Goal: Transaction & Acquisition: Obtain resource

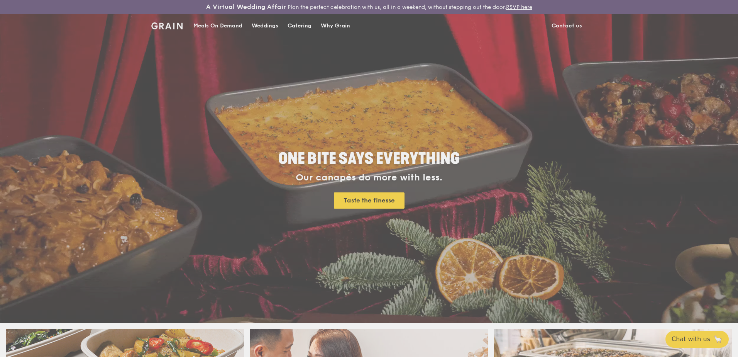
click at [343, 19] on div "Weddings by [PERSON_NAME] presents Plan the perfect celebration with us, all in…" at bounding box center [369, 178] width 738 height 357
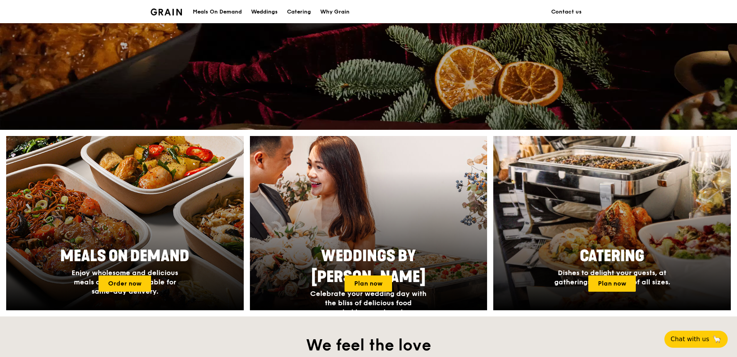
scroll to position [232, 0]
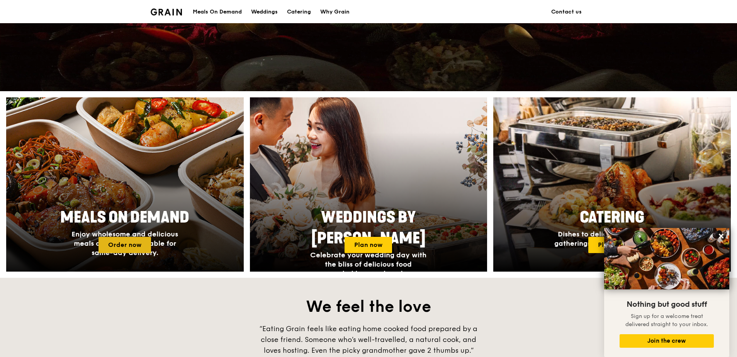
click at [125, 237] on link "Order now" at bounding box center [124, 245] width 53 height 16
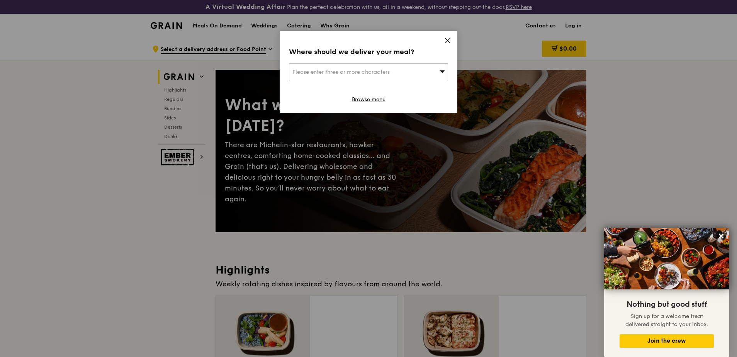
click at [338, 69] on span "Please enter three or more characters" at bounding box center [340, 72] width 97 height 7
click at [446, 37] on icon at bounding box center [447, 40] width 7 height 7
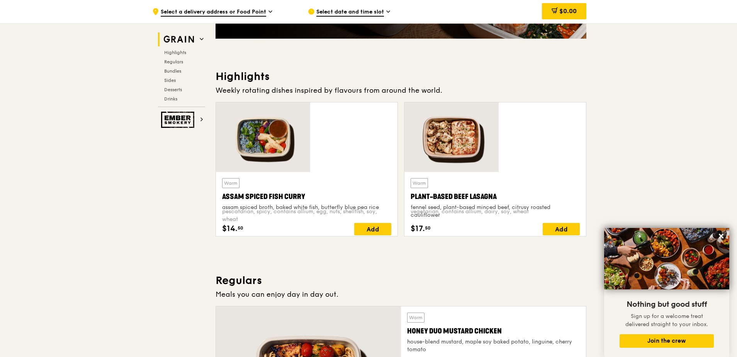
scroll to position [270, 0]
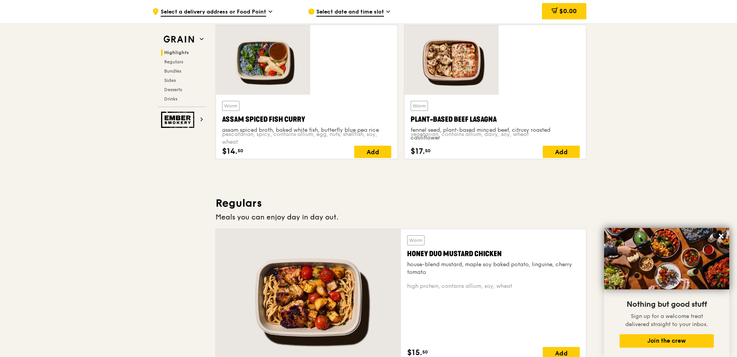
click at [364, 229] on div at bounding box center [308, 297] width 185 height 136
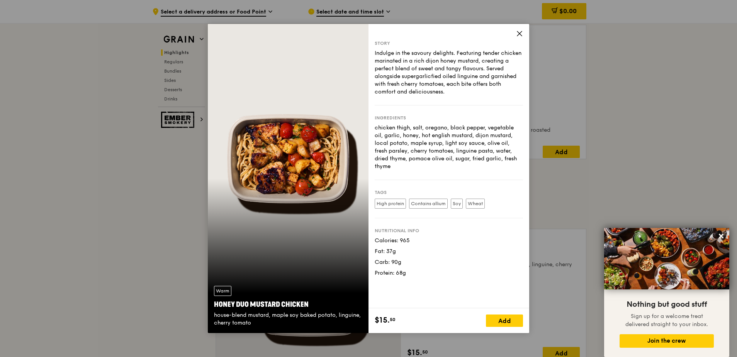
click at [334, 103] on div "Warm Honey Duo Mustard Chicken house-blend mustard, maple soy baked potato, lin…" at bounding box center [288, 178] width 161 height 309
click at [719, 235] on icon at bounding box center [720, 236] width 5 height 5
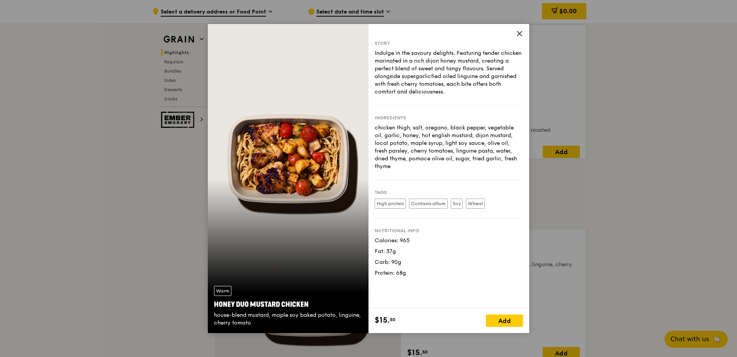
click at [516, 37] on span at bounding box center [519, 34] width 7 height 8
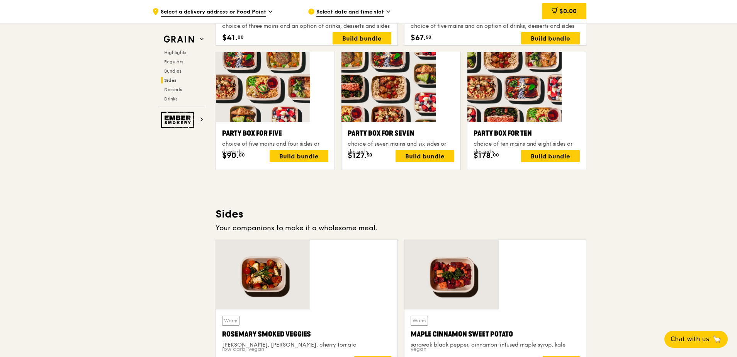
scroll to position [1235, 0]
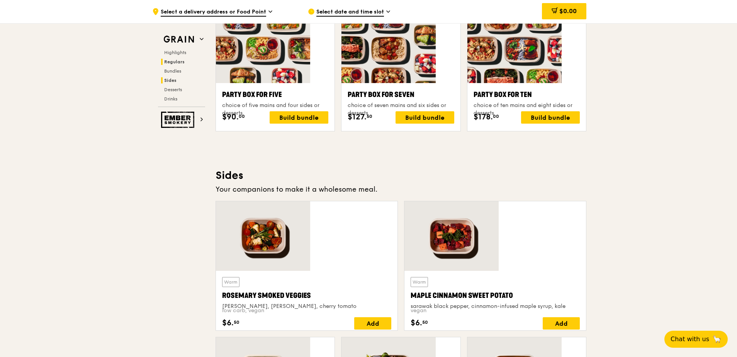
click at [185, 59] on span "Regulars" at bounding box center [174, 61] width 20 height 5
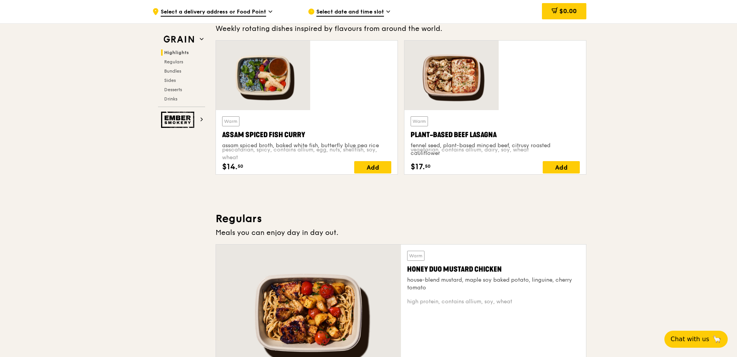
scroll to position [178, 0]
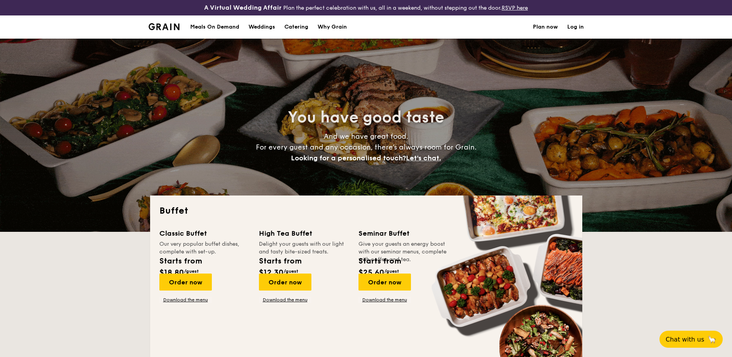
select select
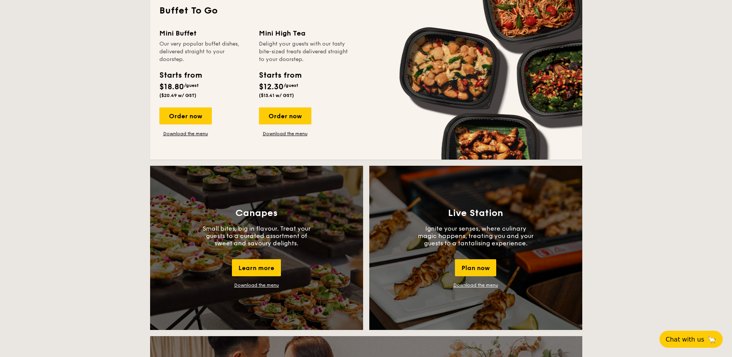
scroll to position [579, 0]
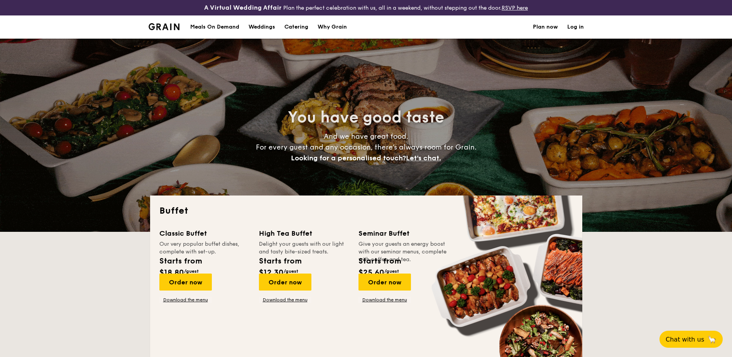
select select
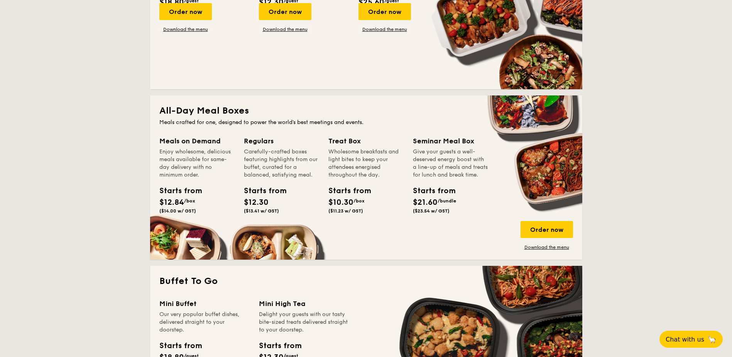
scroll to position [309, 0]
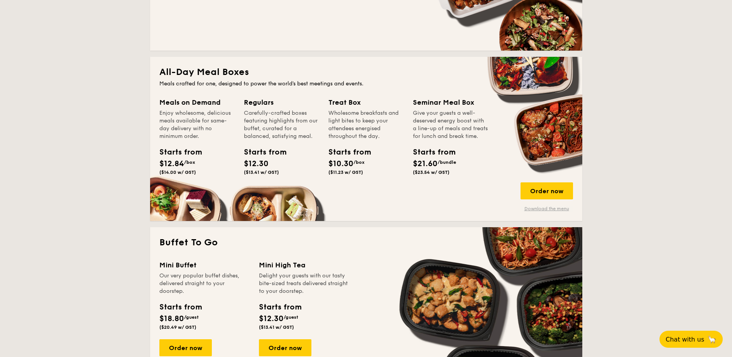
click at [521, 205] on link "Download the menu" at bounding box center [547, 208] width 53 height 6
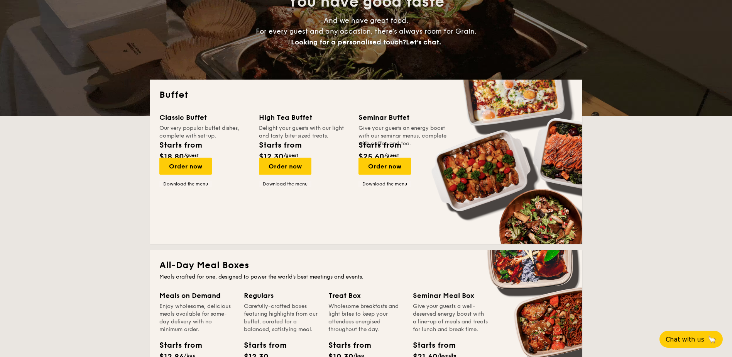
scroll to position [0, 0]
